Goal: Transaction & Acquisition: Obtain resource

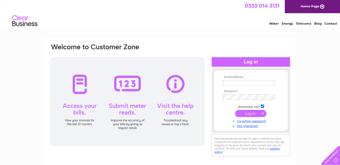
type input "accounts@arores.com"
click at [254, 113] on input "submit" at bounding box center [250, 113] width 31 height 7
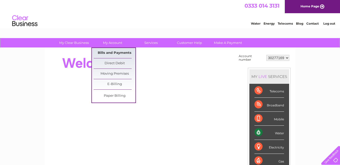
click at [110, 50] on link "Bills and Payments" at bounding box center [115, 53] width 42 height 10
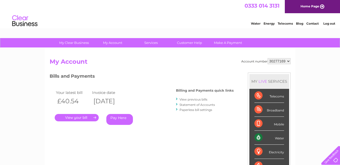
click at [76, 117] on link "." at bounding box center [77, 117] width 44 height 7
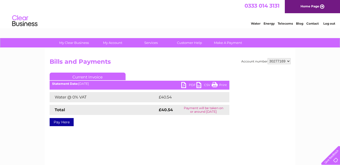
click at [182, 86] on link "PDF" at bounding box center [188, 85] width 15 height 7
click at [300, 89] on div "My Clear Business Login Details My Details My Preferences Link Account My Accou…" at bounding box center [170, 157] width 340 height 238
click at [332, 24] on link "Log out" at bounding box center [330, 24] width 12 height 4
